Goal: Task Accomplishment & Management: Use online tool/utility

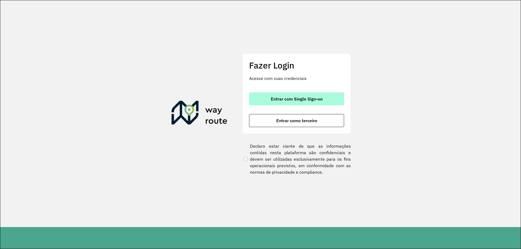
click at [284, 97] on span "Entrar com Single Sign-on" at bounding box center [297, 99] width 52 height 4
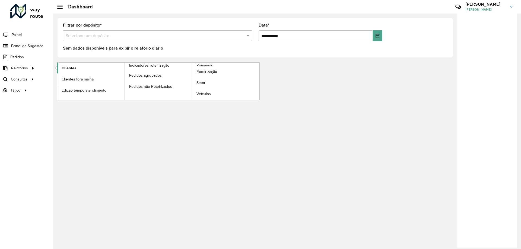
click at [66, 69] on span "Clientes" at bounding box center [69, 68] width 15 height 6
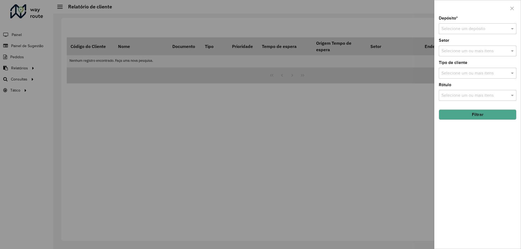
drag, startPoint x: 11, startPoint y: 69, endPoint x: 112, endPoint y: 70, distance: 100.9
click at [11, 69] on div at bounding box center [260, 124] width 521 height 249
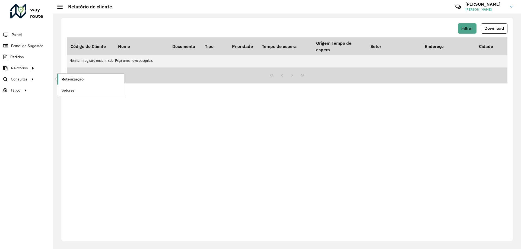
click at [64, 78] on span "Roteirização" at bounding box center [73, 80] width 22 height 6
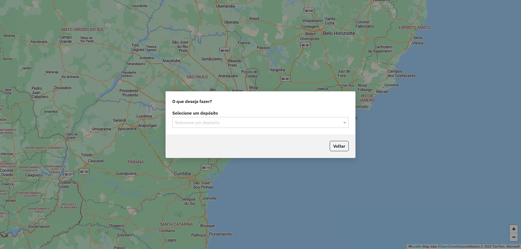
click at [182, 126] on input "text" at bounding box center [255, 123] width 160 height 7
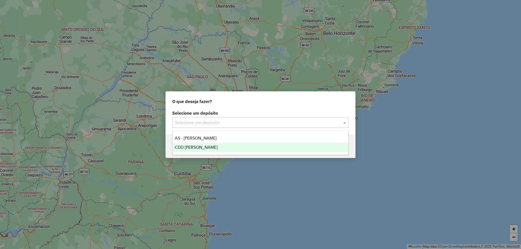
click at [186, 149] on span "CDD Mogi Mirim" at bounding box center [196, 147] width 43 height 5
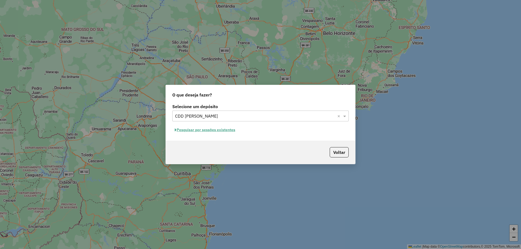
click at [220, 133] on button "Pesquisar por sessões existentes" at bounding box center [204, 130] width 65 height 8
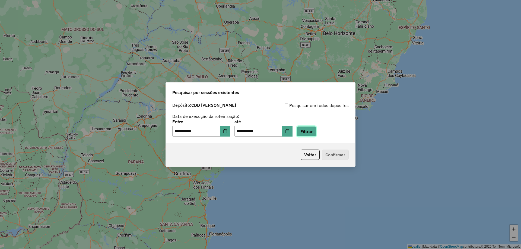
click at [316, 134] on button "Filtrar" at bounding box center [306, 131] width 19 height 10
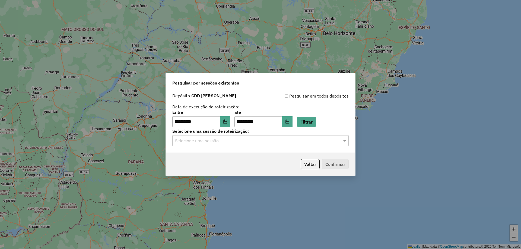
click at [311, 143] on input "text" at bounding box center [255, 141] width 160 height 7
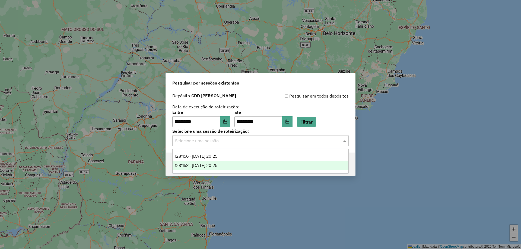
click at [208, 166] on span "1281158 - 23/09/2025 20:25" at bounding box center [196, 165] width 43 height 5
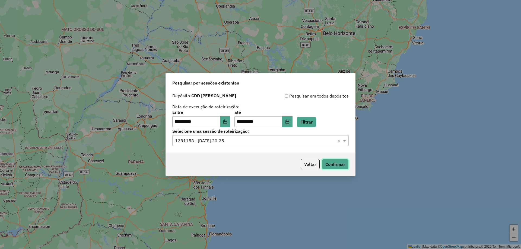
click at [327, 163] on button "Confirmar" at bounding box center [335, 164] width 27 height 10
click at [315, 165] on button "Voltar" at bounding box center [310, 164] width 19 height 10
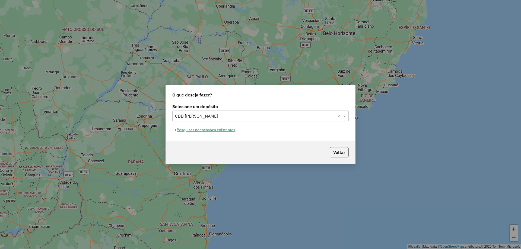
click at [336, 148] on button "Voltar" at bounding box center [339, 152] width 19 height 10
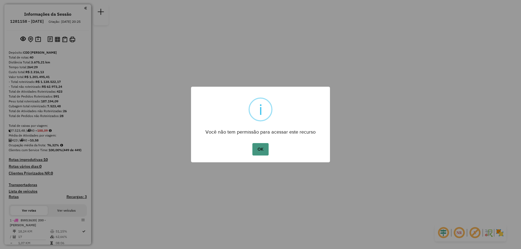
click at [263, 150] on button "OK" at bounding box center [260, 149] width 16 height 12
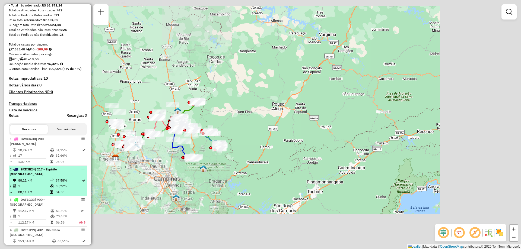
scroll to position [109, 0]
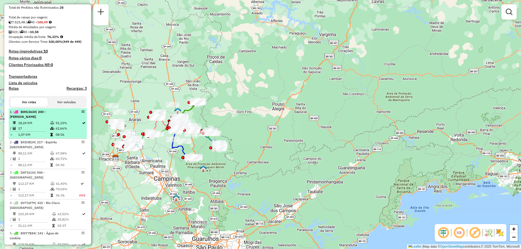
click at [41, 122] on td "18,24 KM" at bounding box center [34, 122] width 32 height 5
select select "**********"
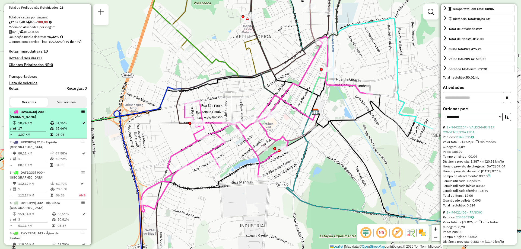
click at [61, 122] on td "51,15%" at bounding box center [68, 122] width 26 height 5
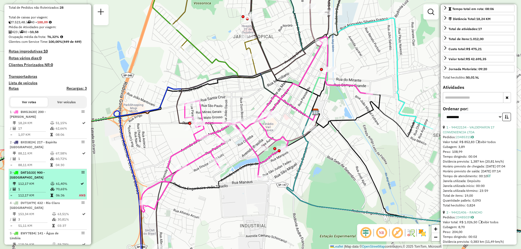
click at [62, 180] on div "3 - DAT1G33 | 900 - Centro Limeira" at bounding box center [39, 175] width 58 height 10
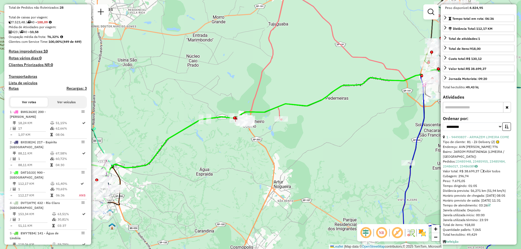
scroll to position [149, 0]
